Goal: Transaction & Acquisition: Subscribe to service/newsletter

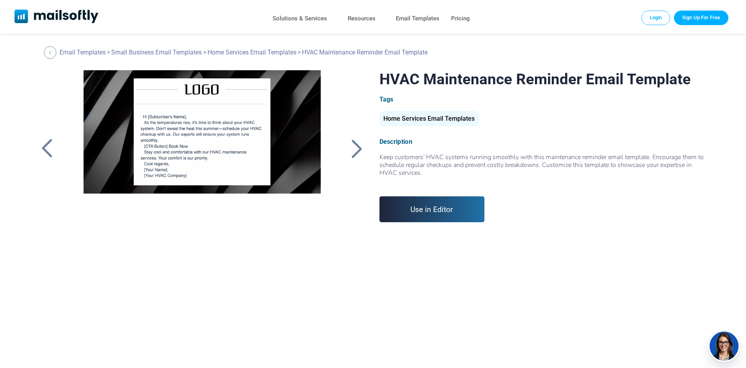
click at [696, 23] on link "Sign Up For Free" at bounding box center [701, 18] width 54 height 14
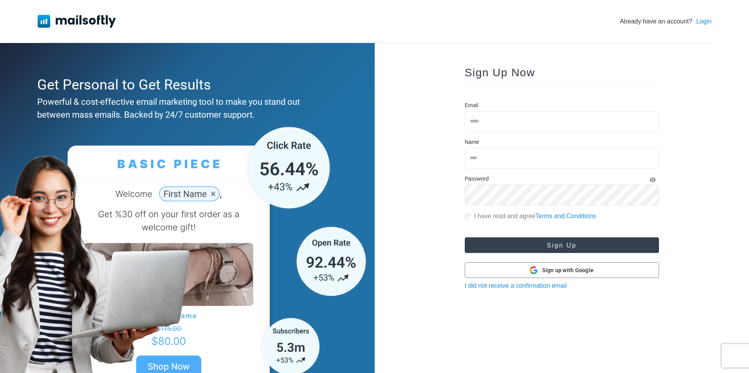
click at [645, 242] on button "Sign Up" at bounding box center [562, 246] width 194 height 16
